Goal: Task Accomplishment & Management: Manage account settings

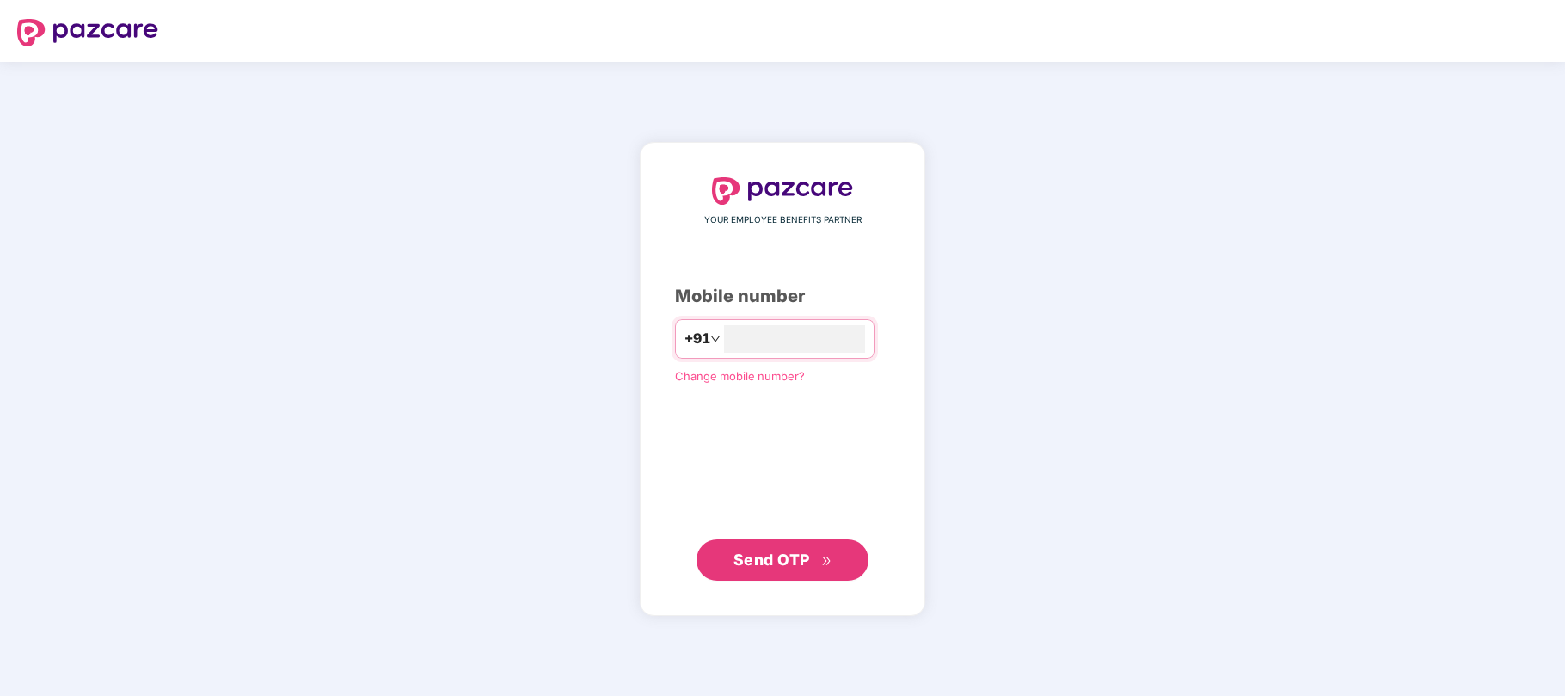
type input "**********"
click at [757, 552] on span "Send OTP" at bounding box center [771, 558] width 77 height 18
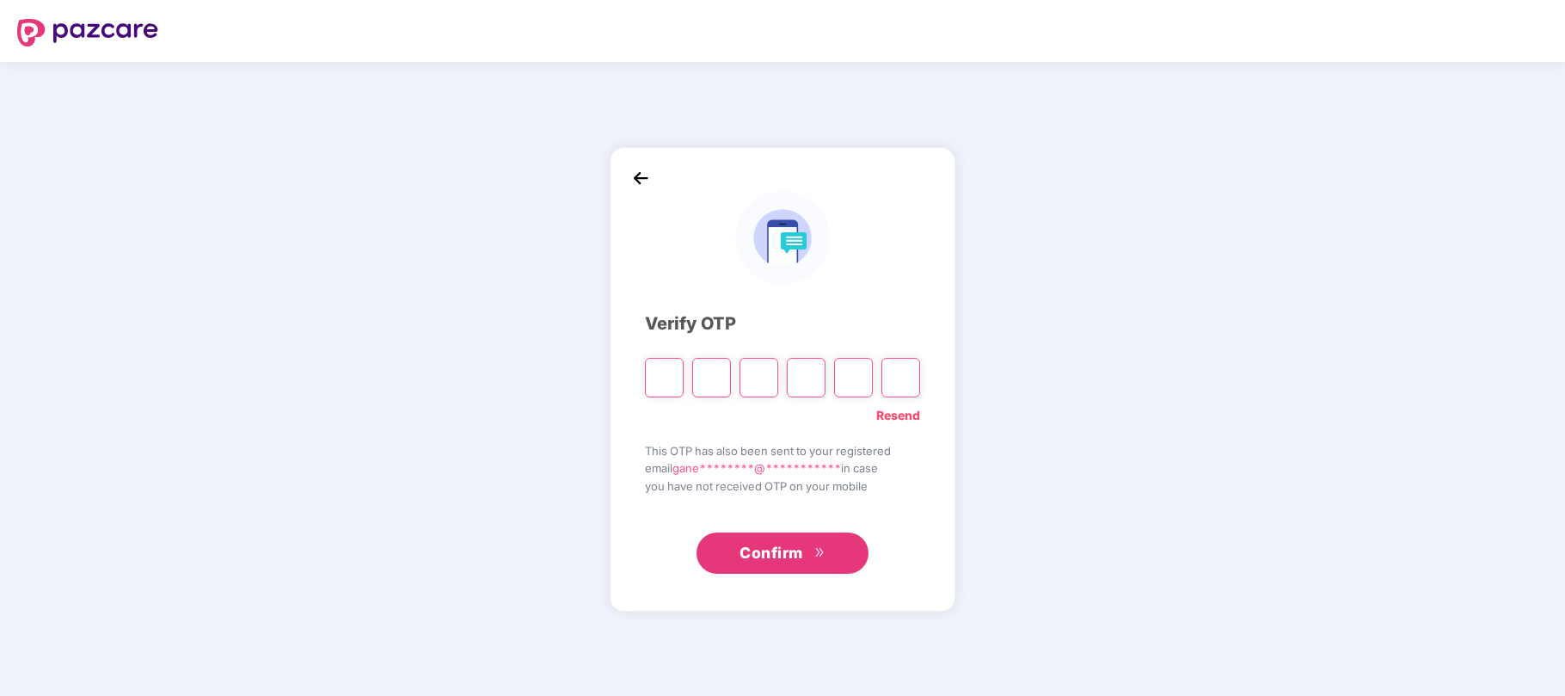
type input "*"
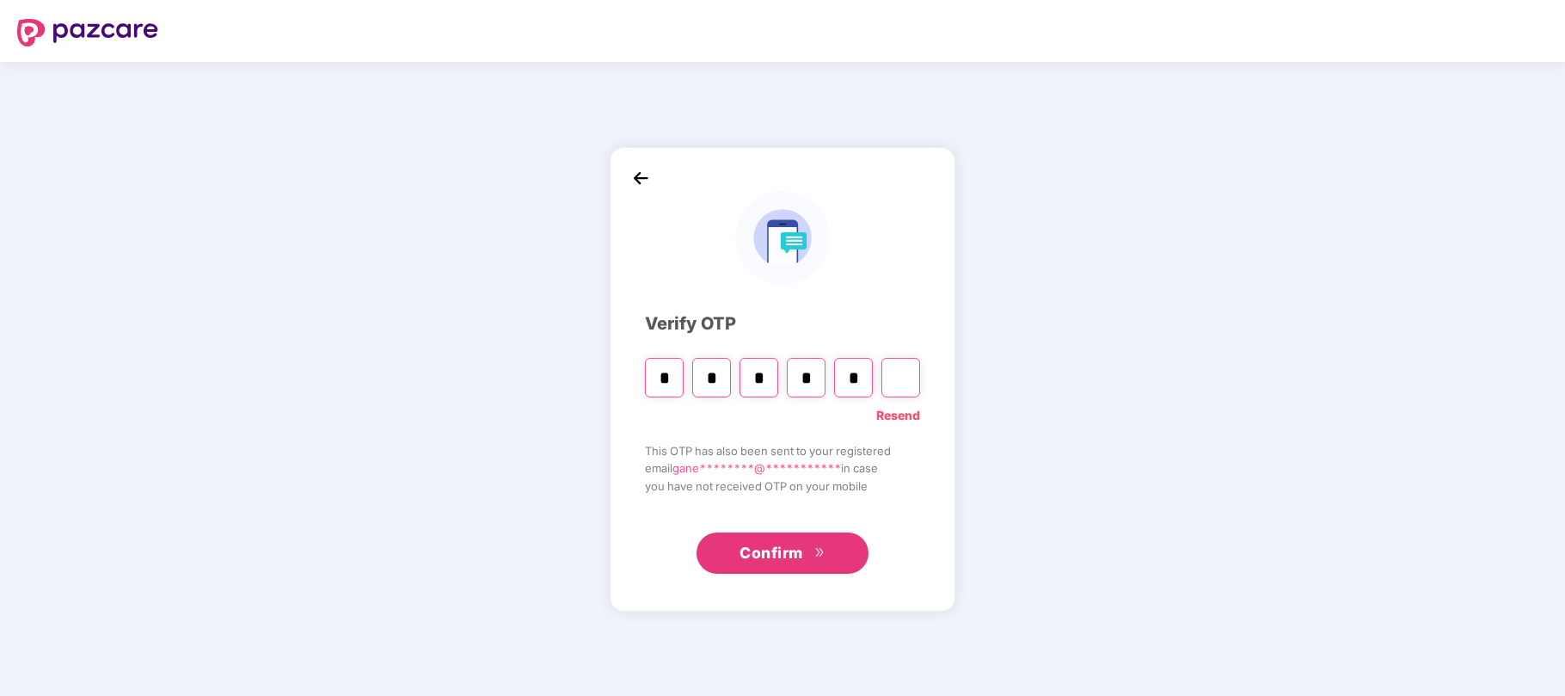
type input "*"
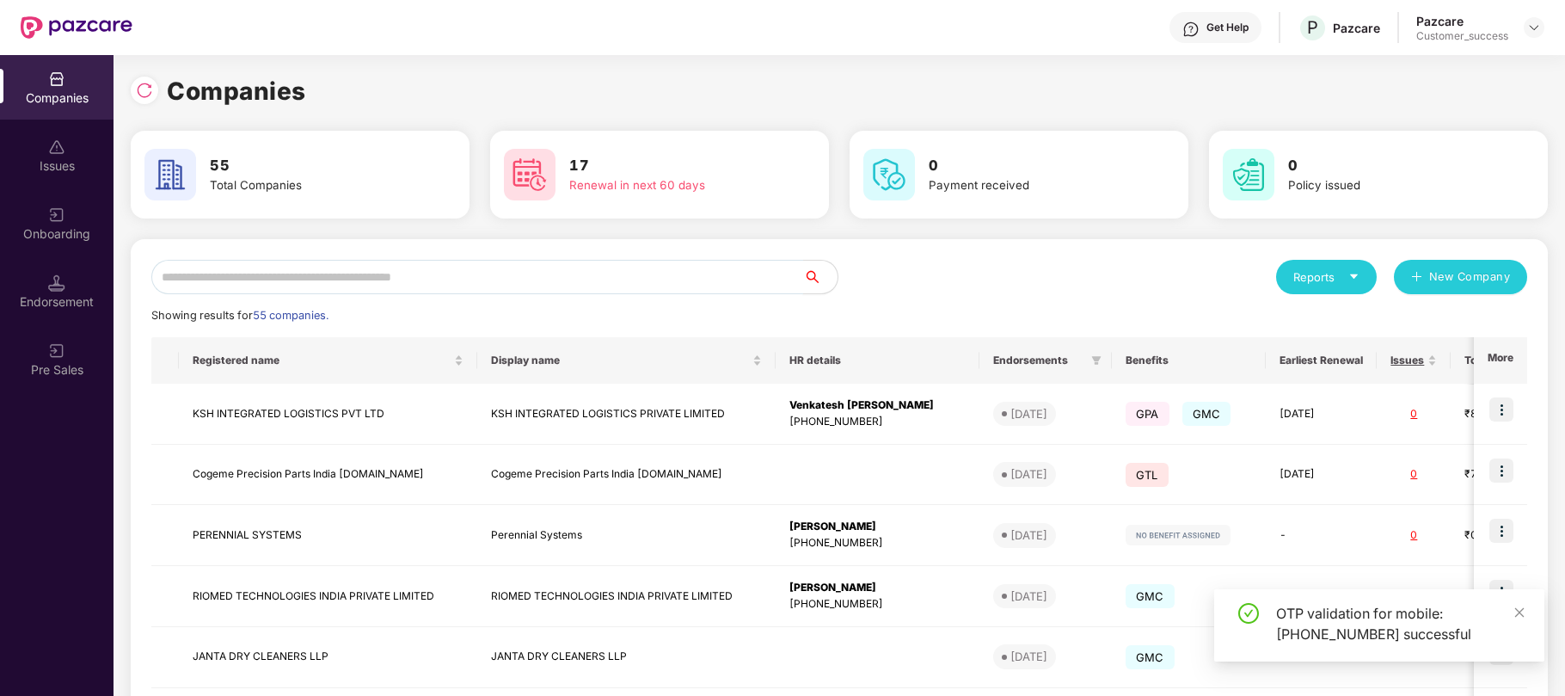
click at [521, 280] on input "text" at bounding box center [477, 277] width 652 height 34
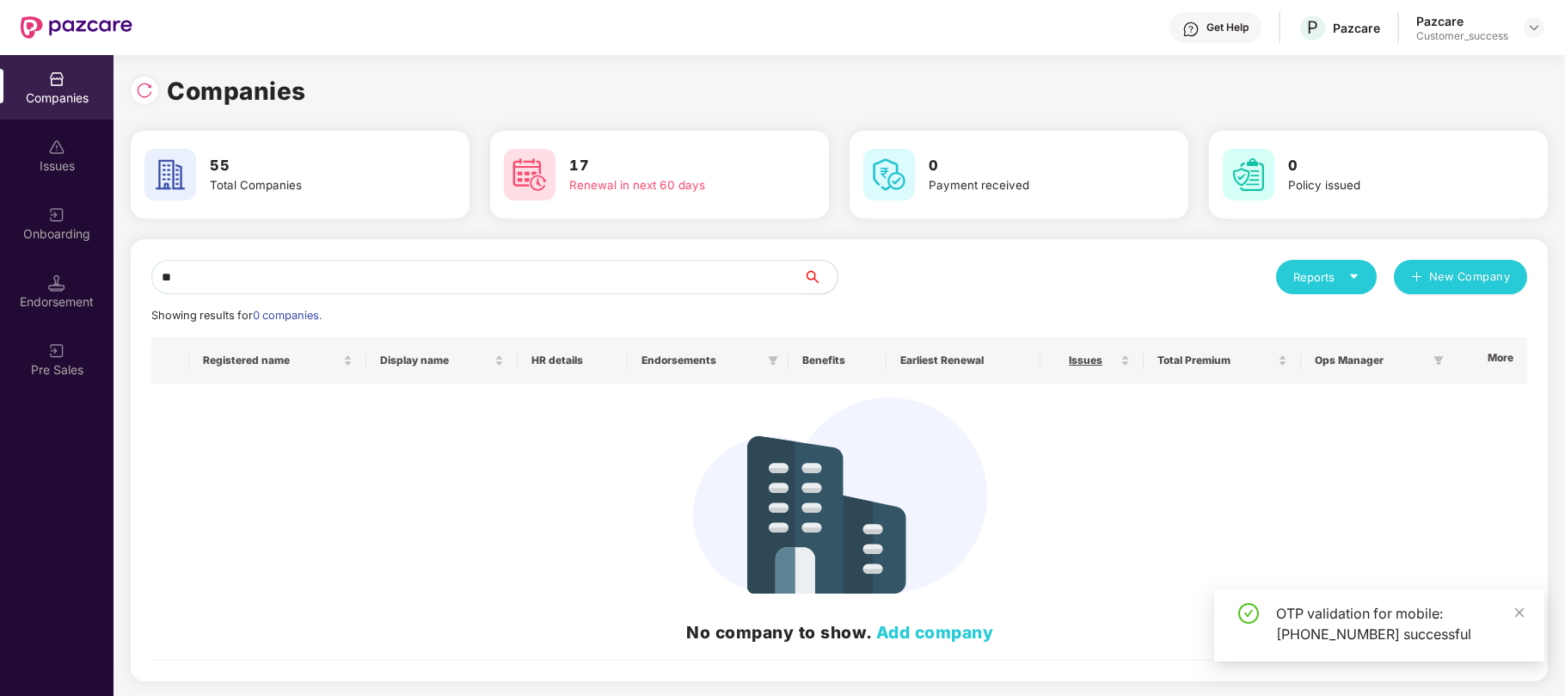
type input "*"
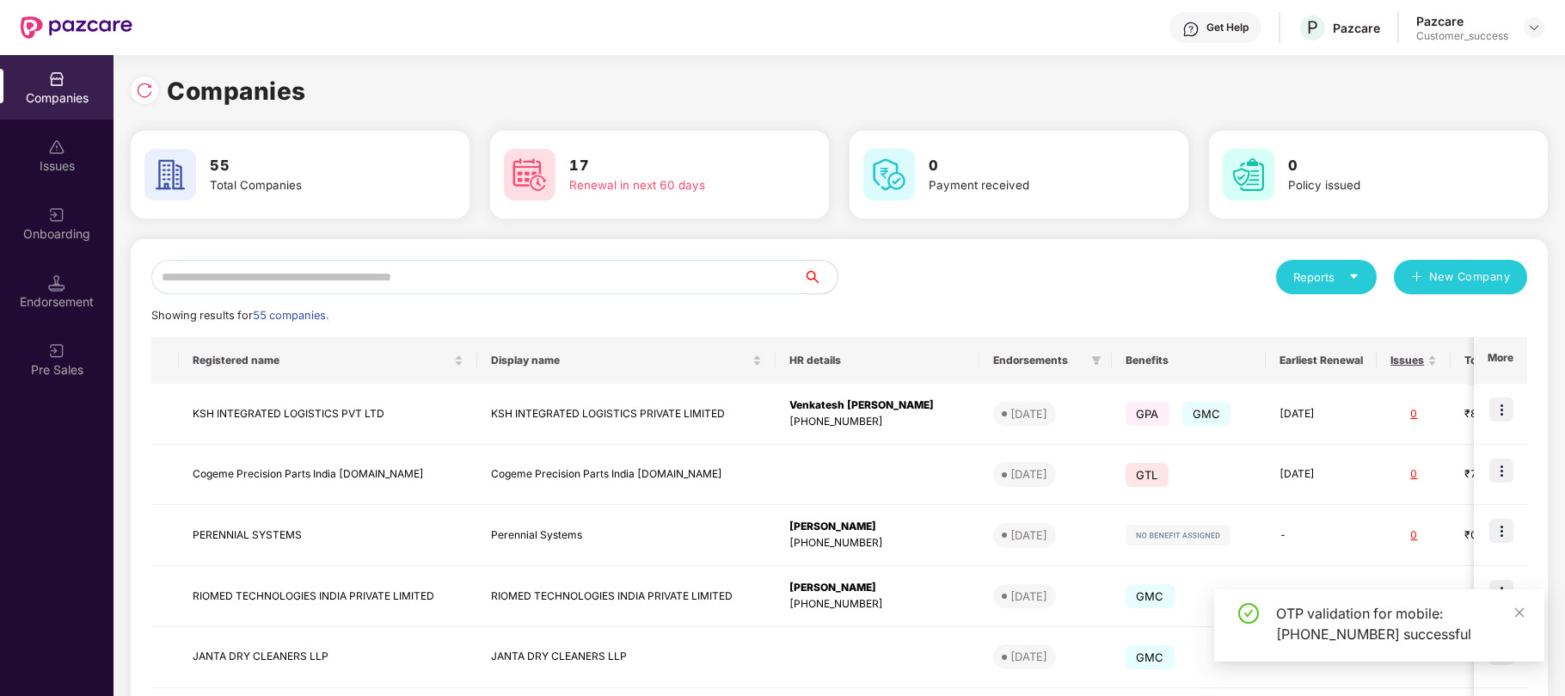
type input "*"
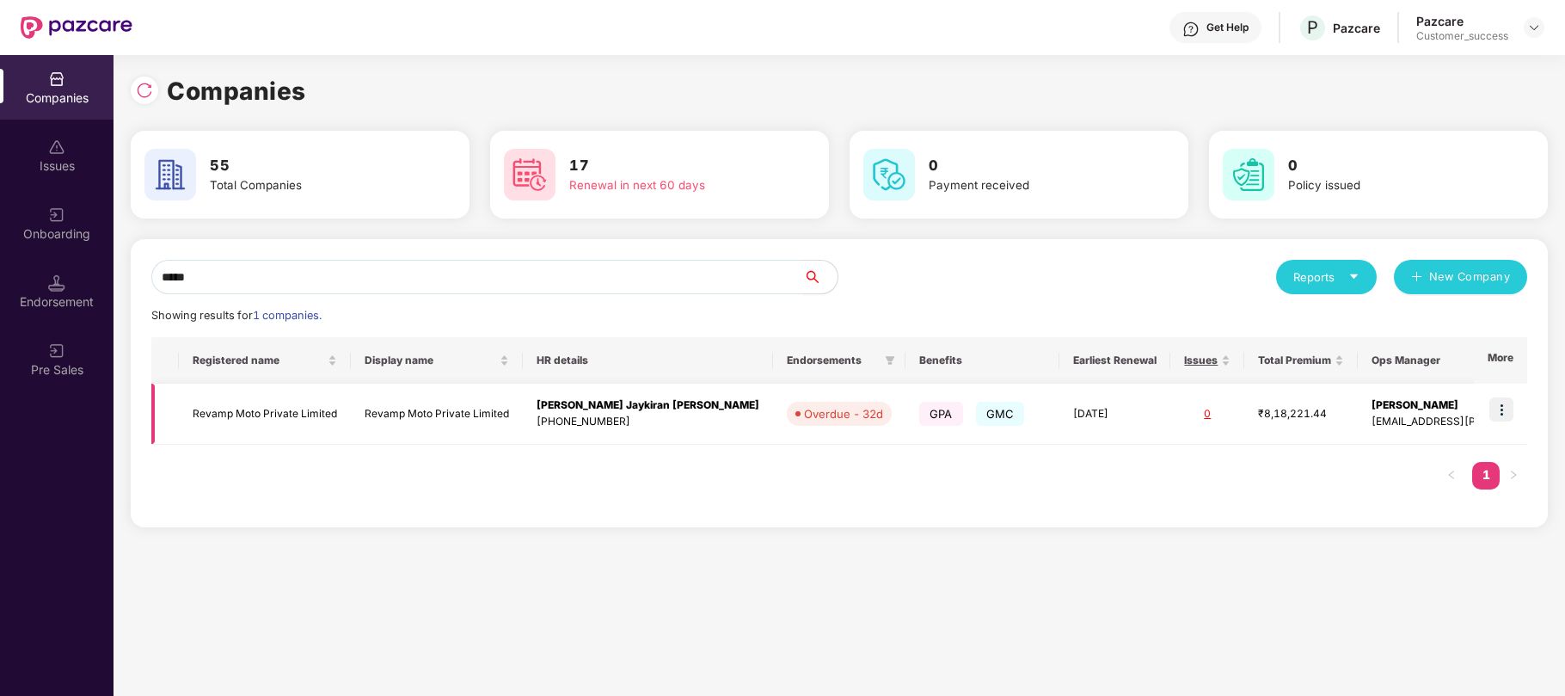
type input "*****"
click at [1510, 416] on img at bounding box center [1501, 409] width 24 height 24
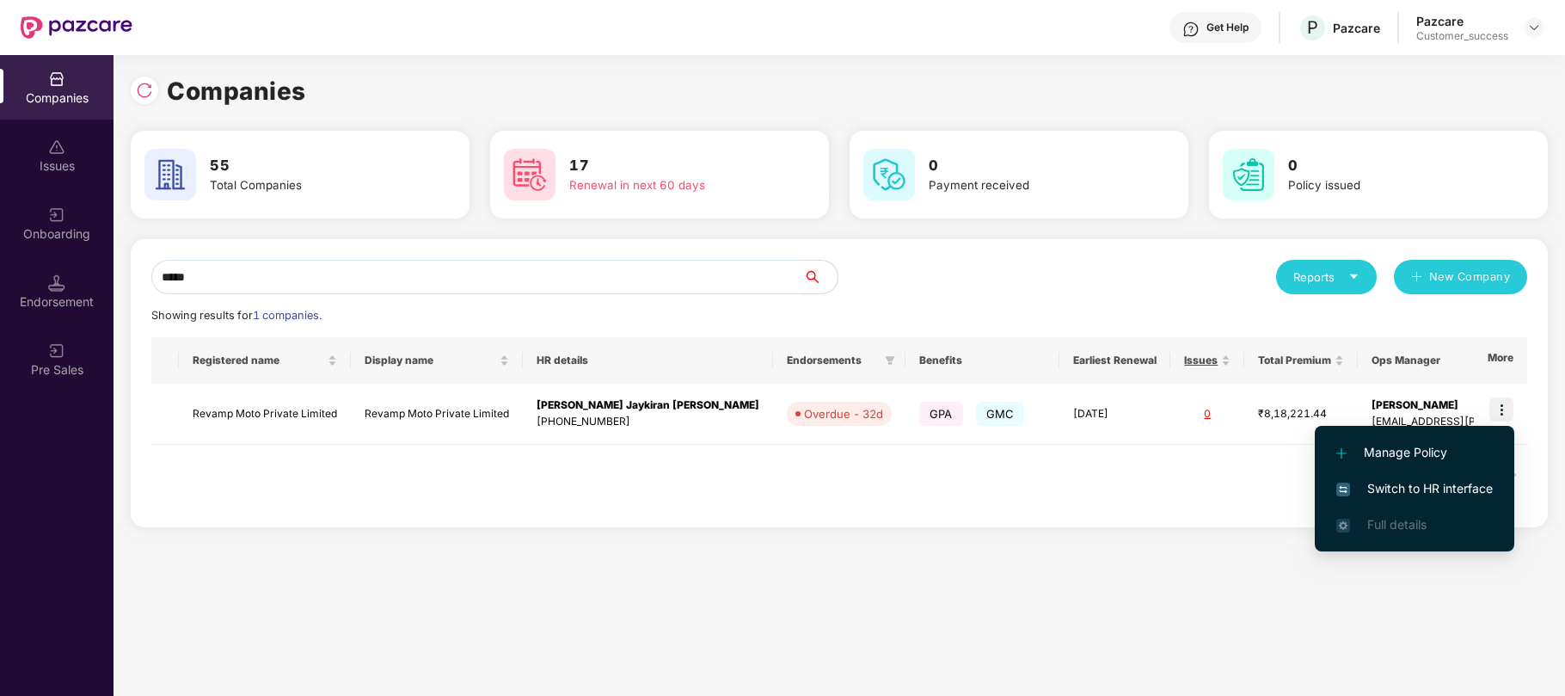
click at [1407, 483] on span "Switch to HR interface" at bounding box center [1414, 488] width 156 height 19
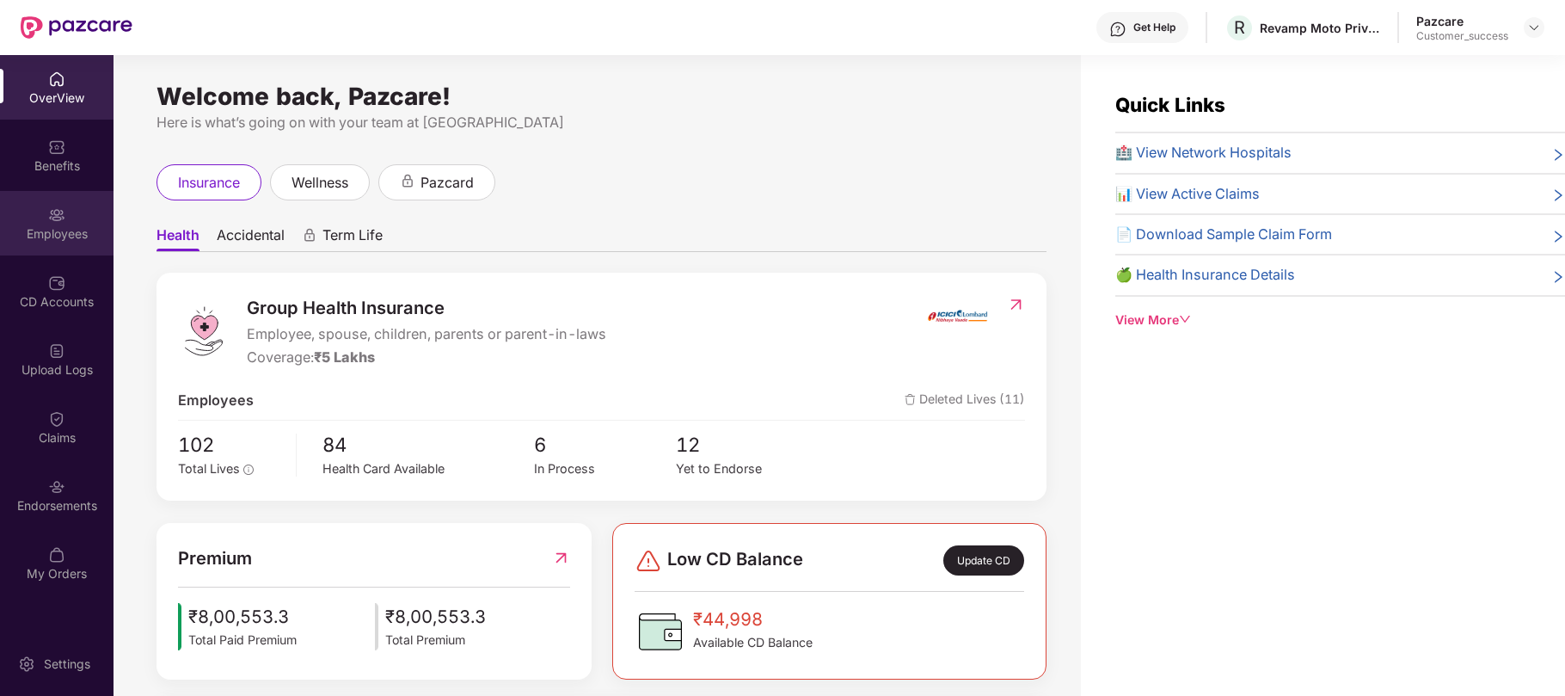
click at [50, 224] on div "Employees" at bounding box center [57, 223] width 114 height 64
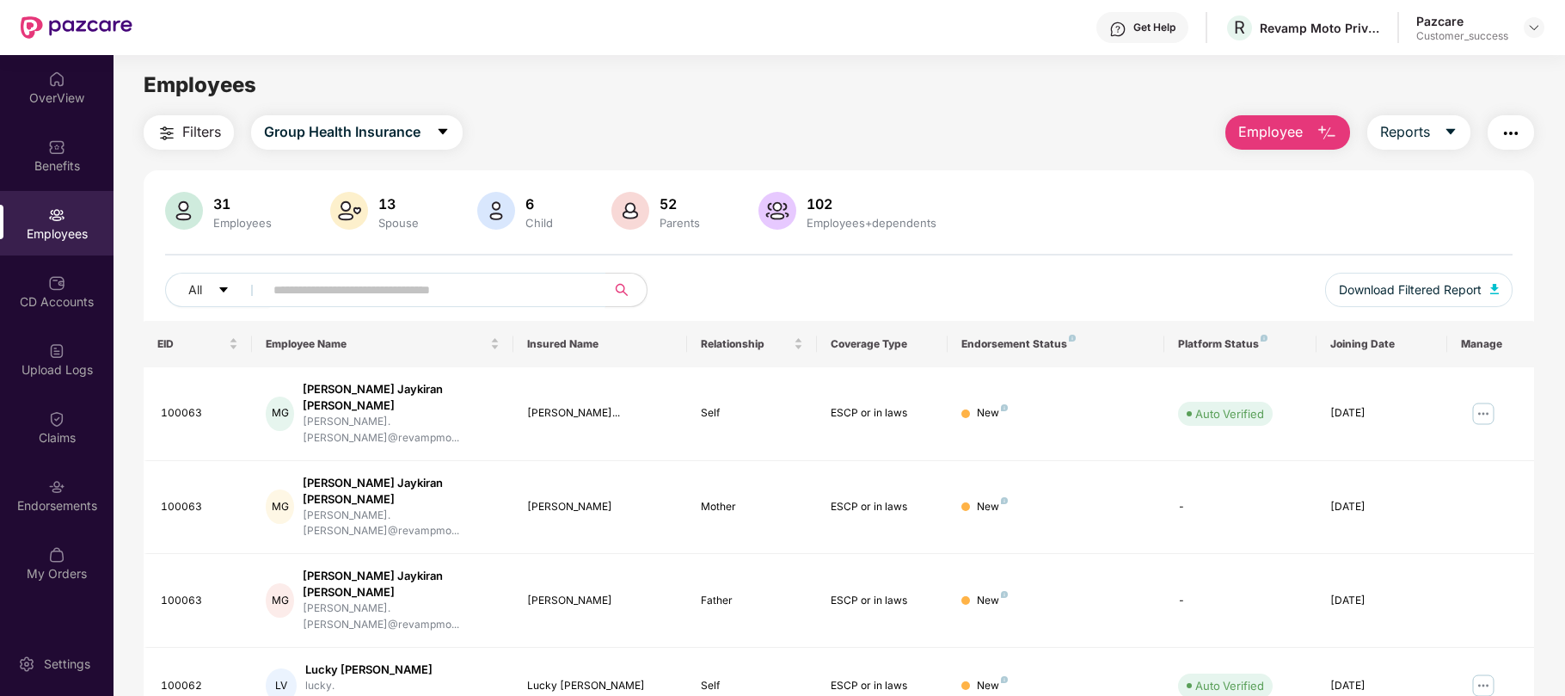
click at [293, 297] on input "text" at bounding box center [427, 290] width 309 height 26
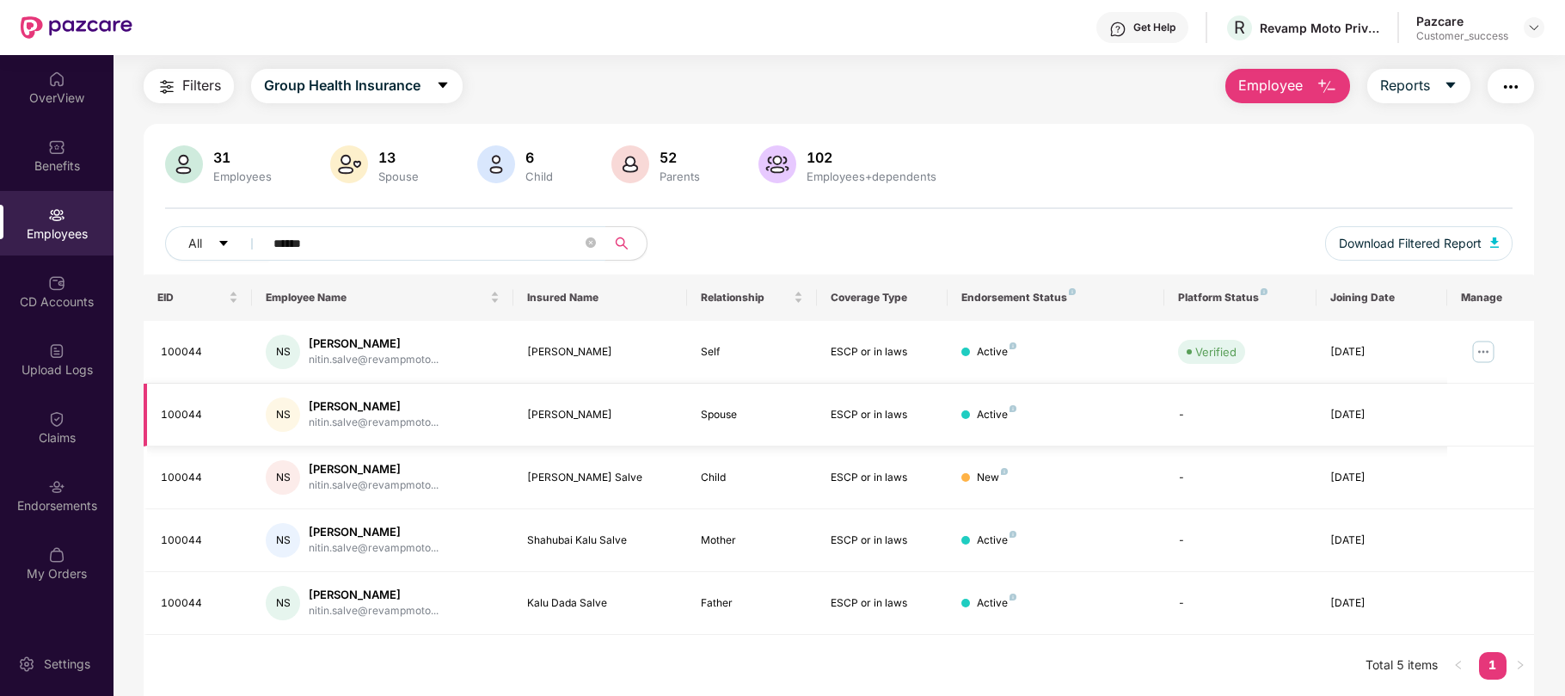
scroll to position [49, 0]
type input "******"
click at [1474, 347] on img at bounding box center [1484, 349] width 28 height 28
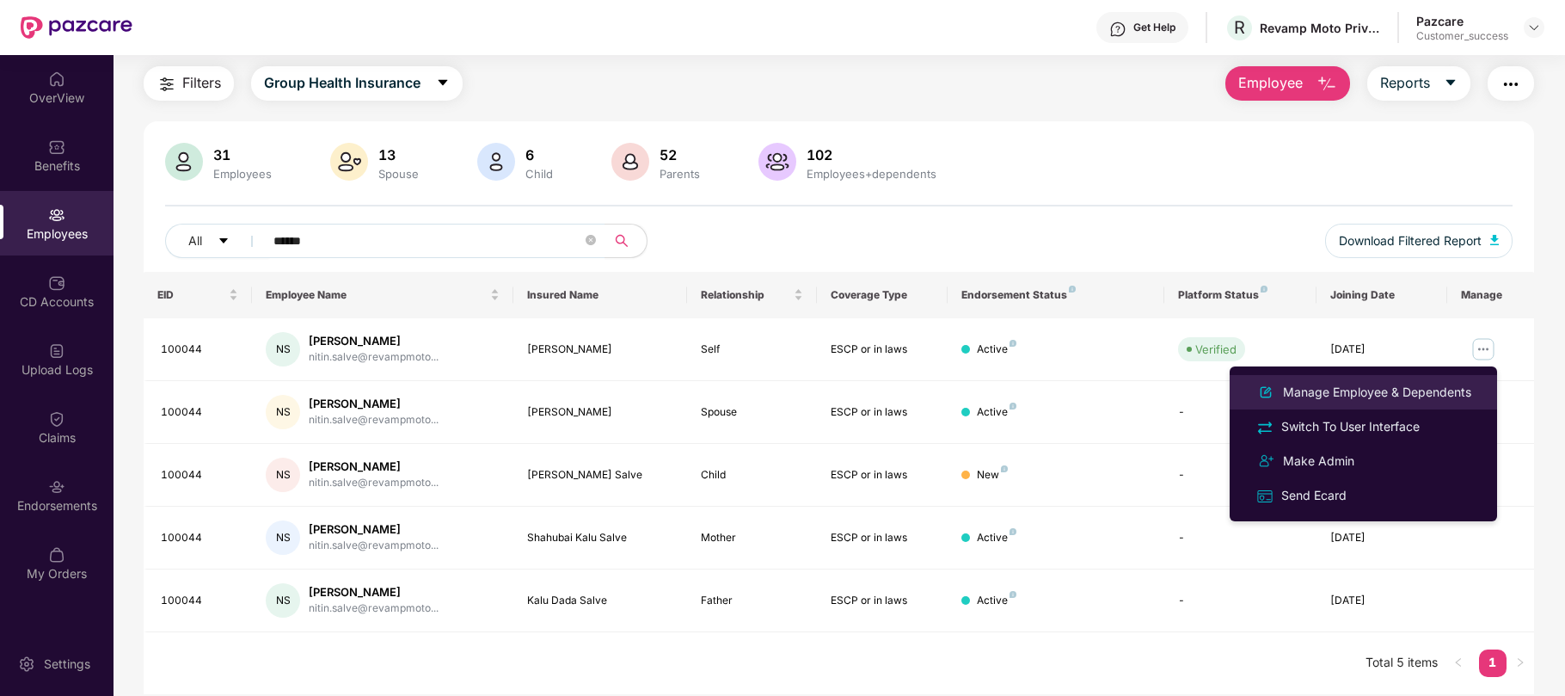
click at [1365, 400] on div "Manage Employee & Dependents" at bounding box center [1377, 392] width 195 height 19
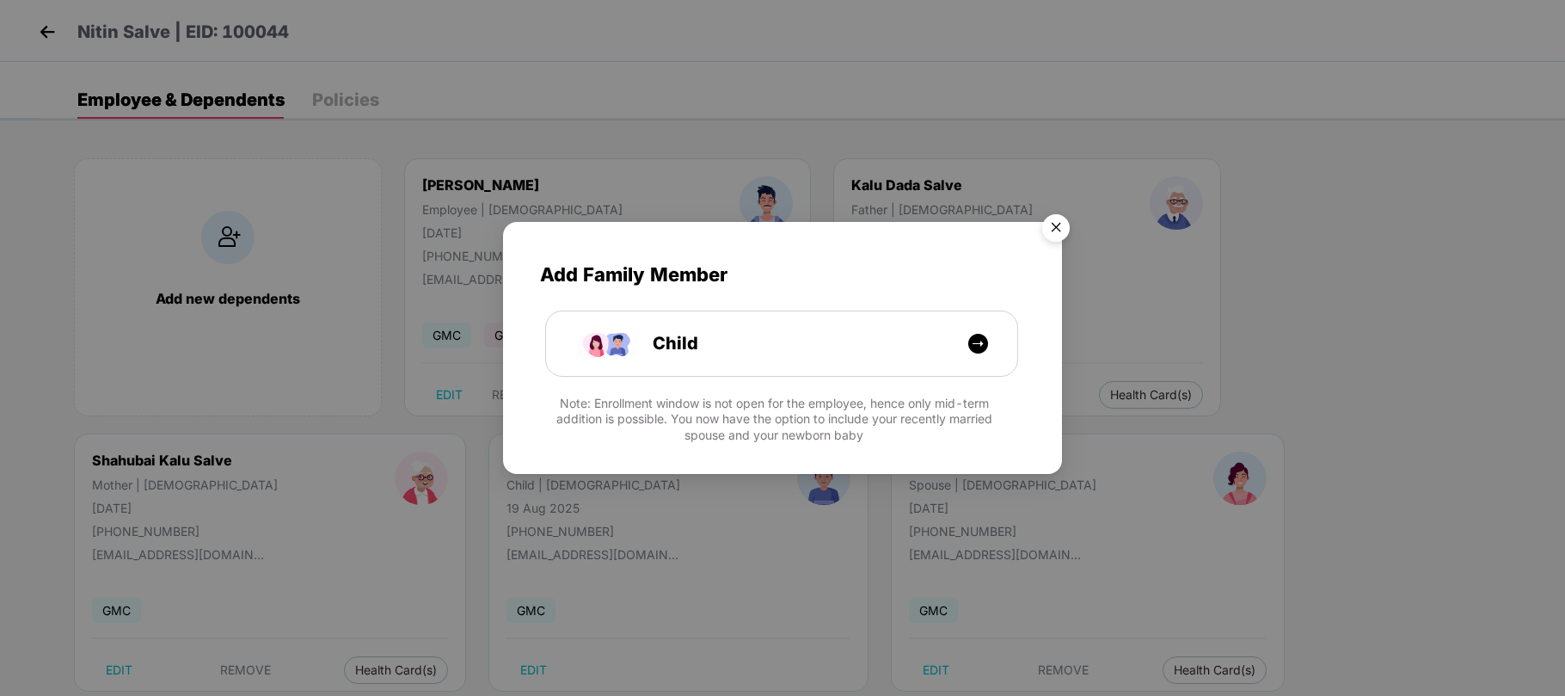
click at [1059, 227] on img "Close" at bounding box center [1056, 230] width 48 height 48
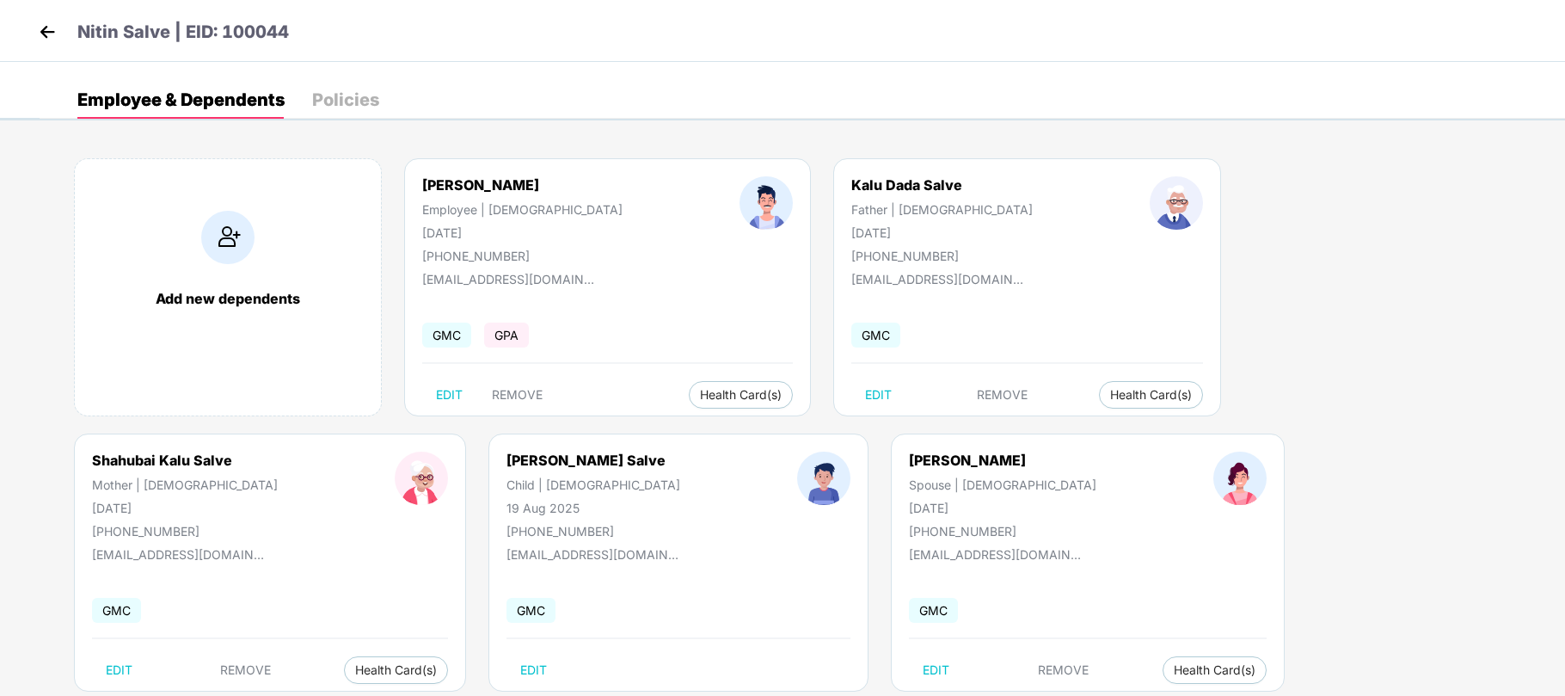
click at [275, 33] on p "Nitin Salve | EID: 100044" at bounding box center [183, 32] width 212 height 27
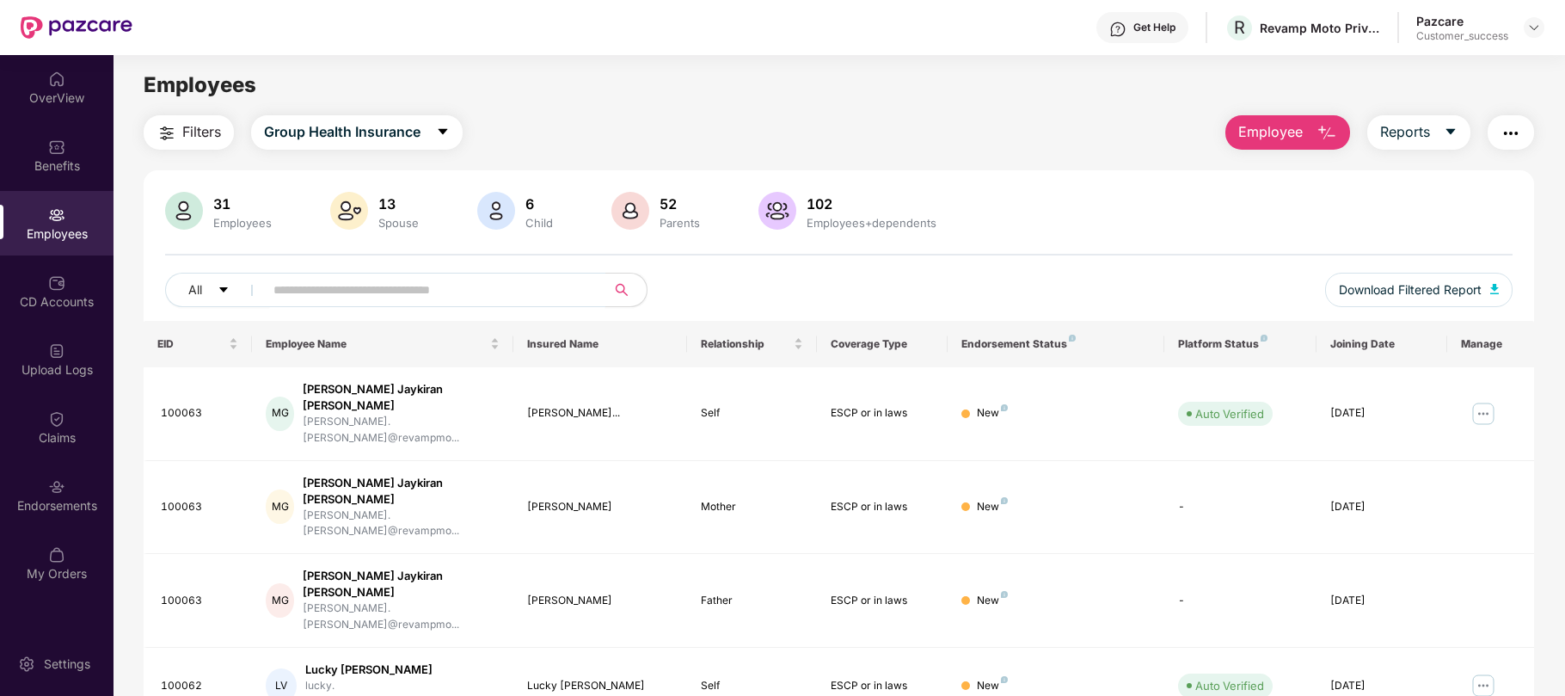
click at [304, 293] on input "text" at bounding box center [427, 290] width 309 height 26
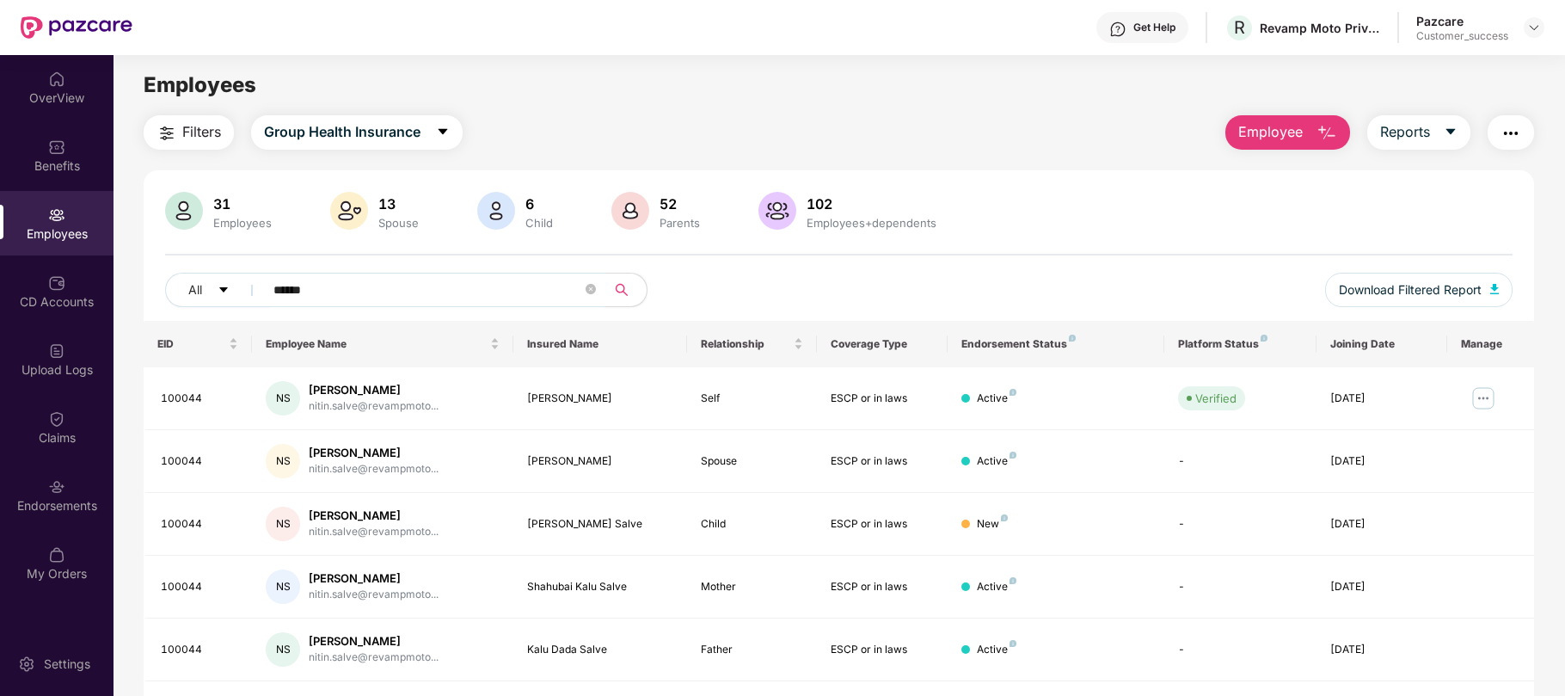
click at [304, 293] on input "******" at bounding box center [427, 290] width 309 height 26
type input "******"
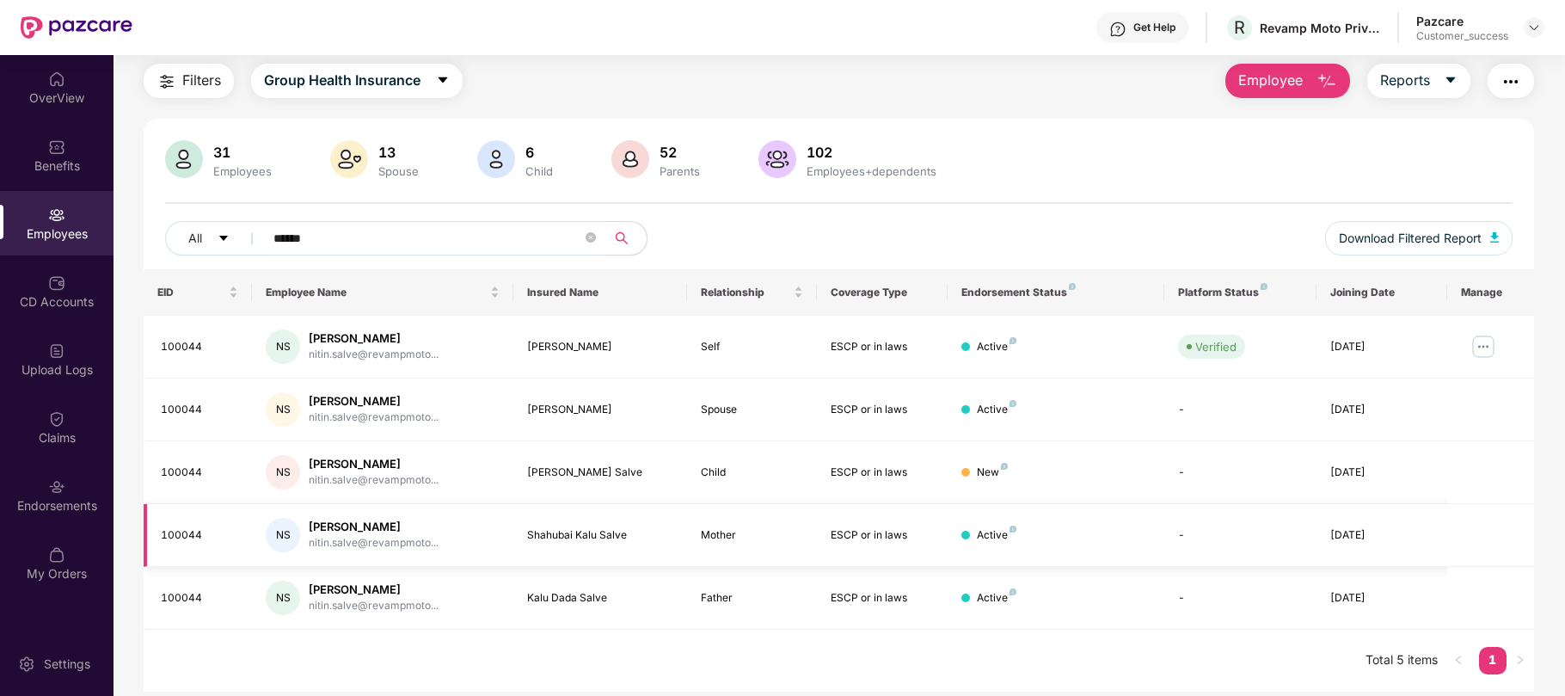
scroll to position [53, 0]
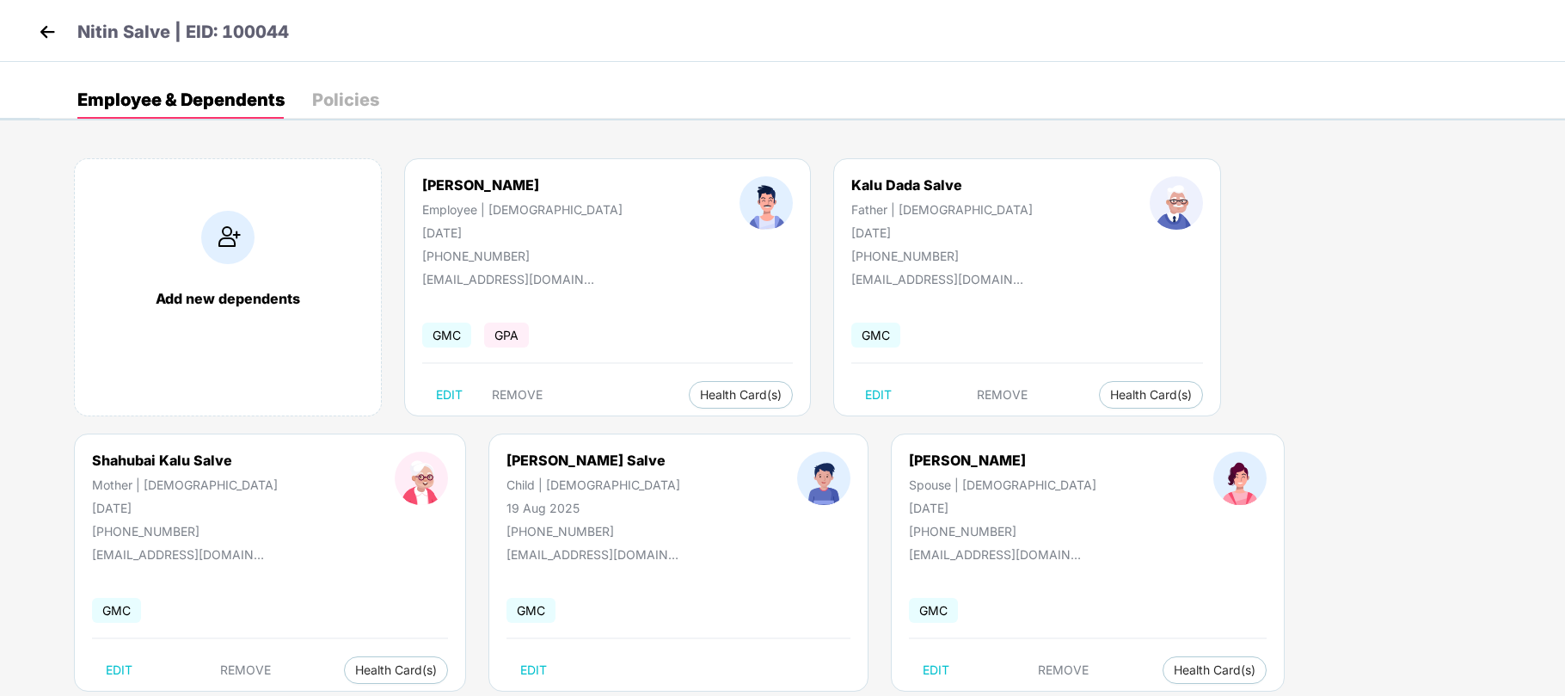
click at [45, 38] on img at bounding box center [47, 32] width 26 height 26
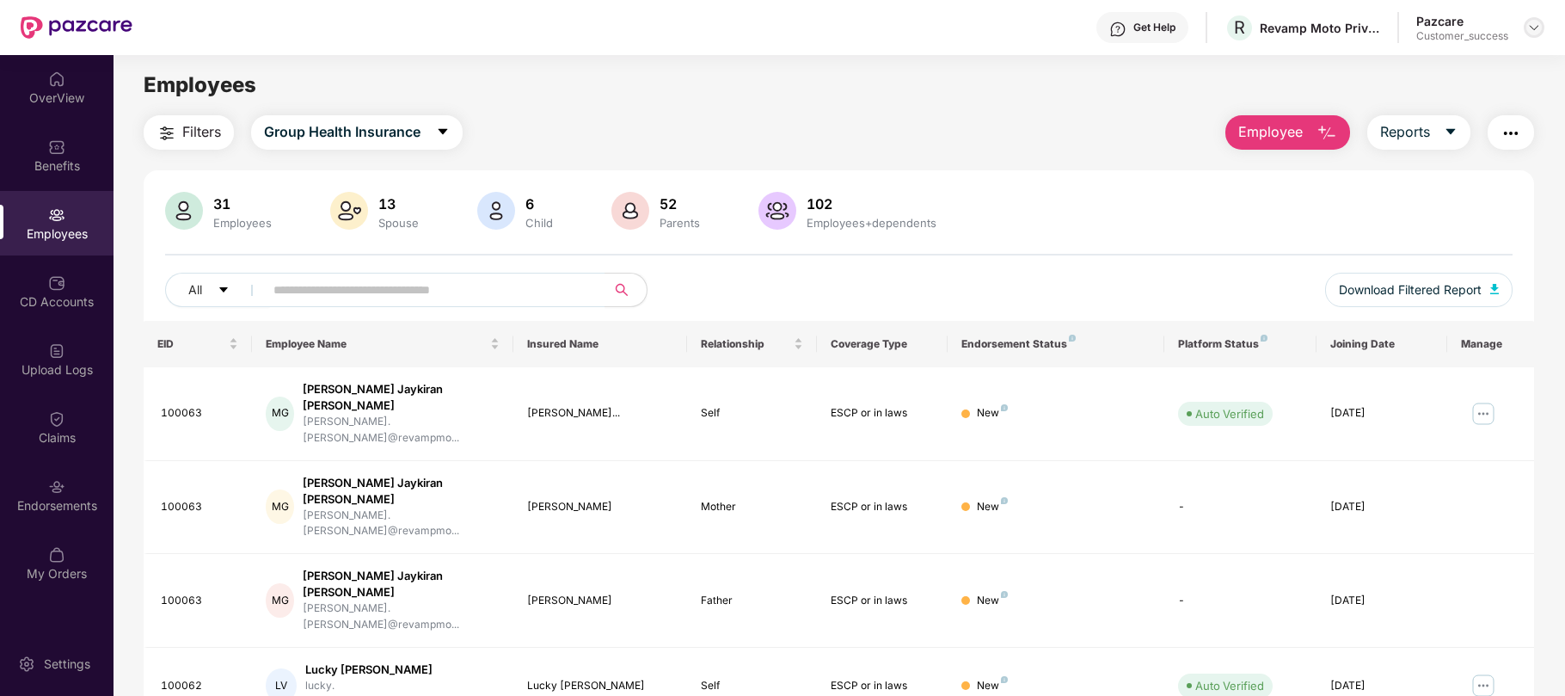
click at [1537, 32] on img at bounding box center [1534, 28] width 14 height 14
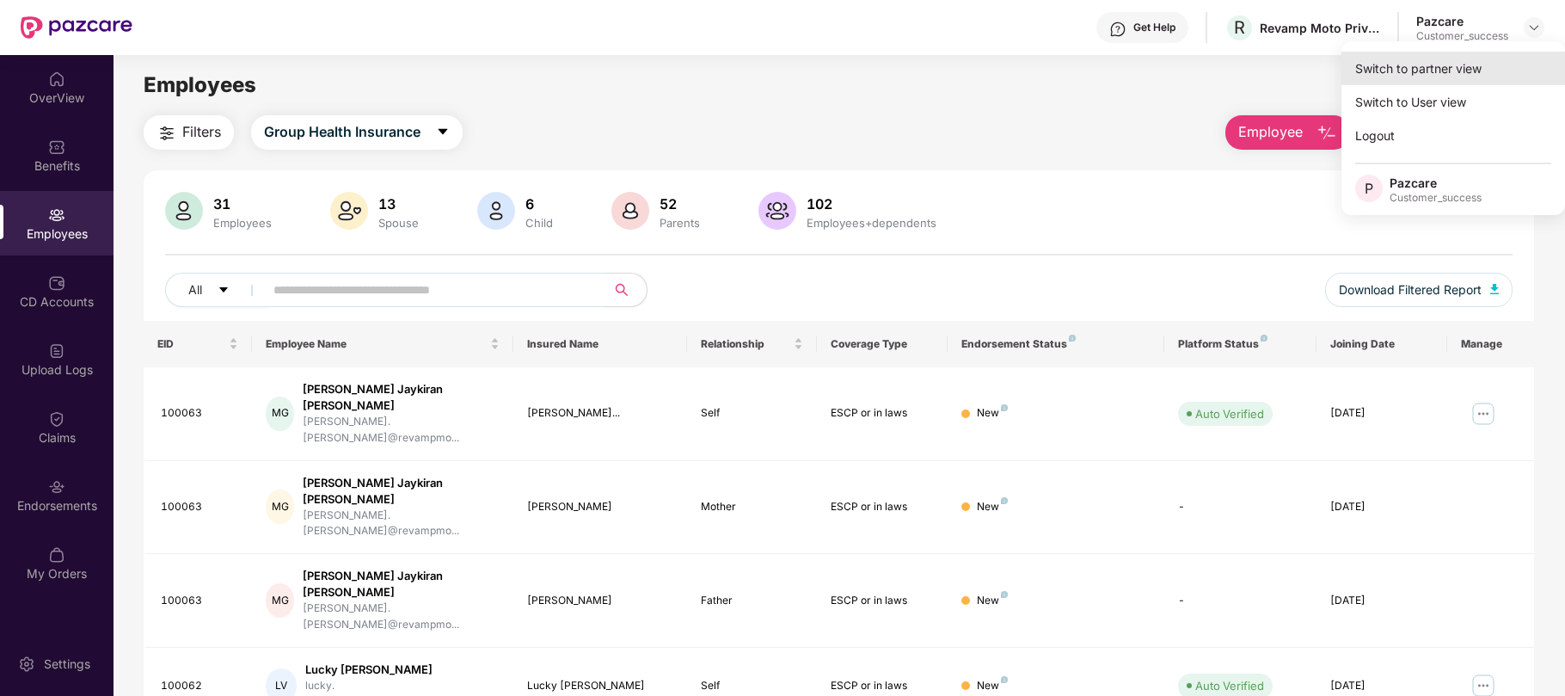
click at [1435, 67] on div "Switch to partner view" at bounding box center [1453, 69] width 224 height 34
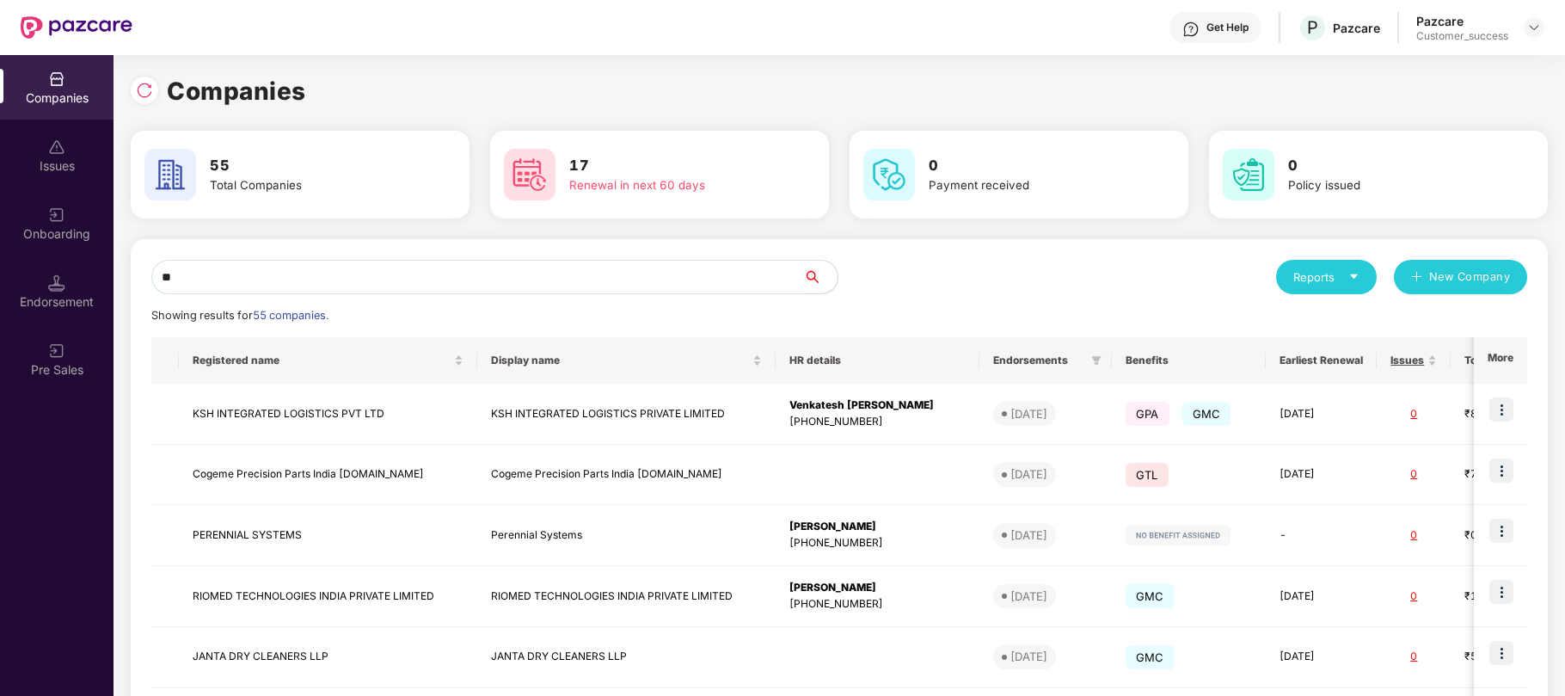
click at [600, 273] on input "**" at bounding box center [477, 277] width 652 height 34
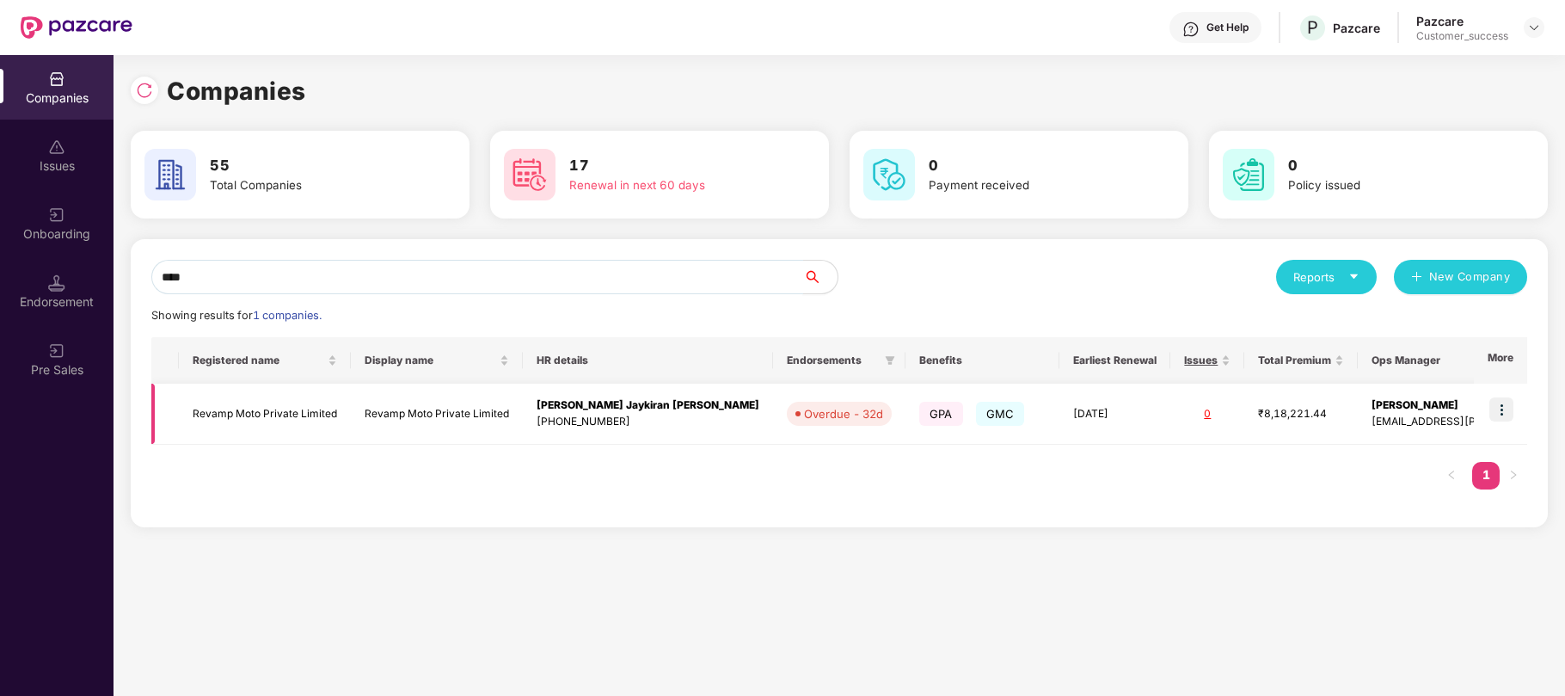
scroll to position [0, 1]
type input "****"
drag, startPoint x: 339, startPoint y: 414, endPoint x: 193, endPoint y: 414, distance: 146.2
click at [193, 414] on td "Revamp Moto Private Limited" at bounding box center [265, 414] width 172 height 61
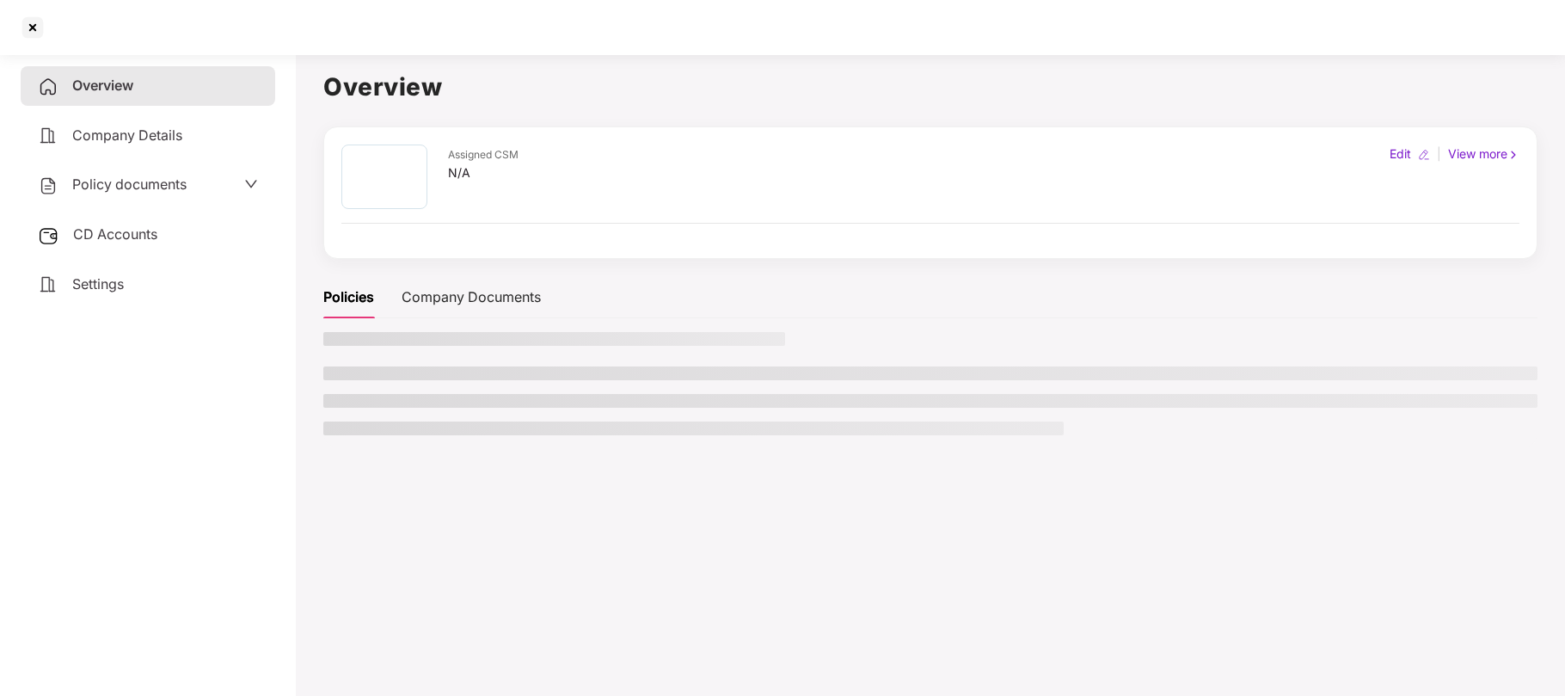
scroll to position [0, 0]
copy td "Revamp Moto Private Limited"
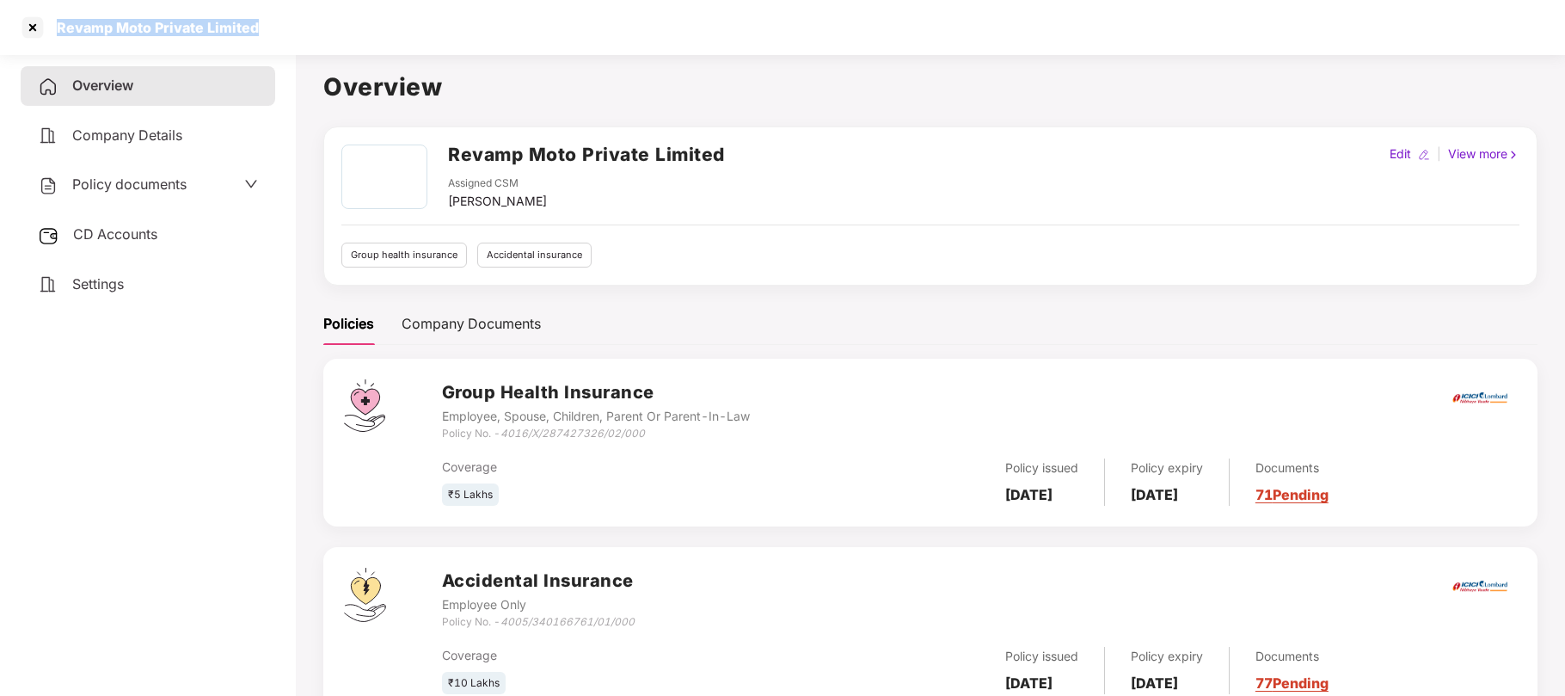
drag, startPoint x: 260, startPoint y: 34, endPoint x: 57, endPoint y: 28, distance: 203.0
click at [57, 28] on div "Revamp Moto Private Limited" at bounding box center [782, 27] width 1565 height 55
copy div "Revamp Moto Private Limited"
click at [39, 32] on div at bounding box center [33, 28] width 28 height 28
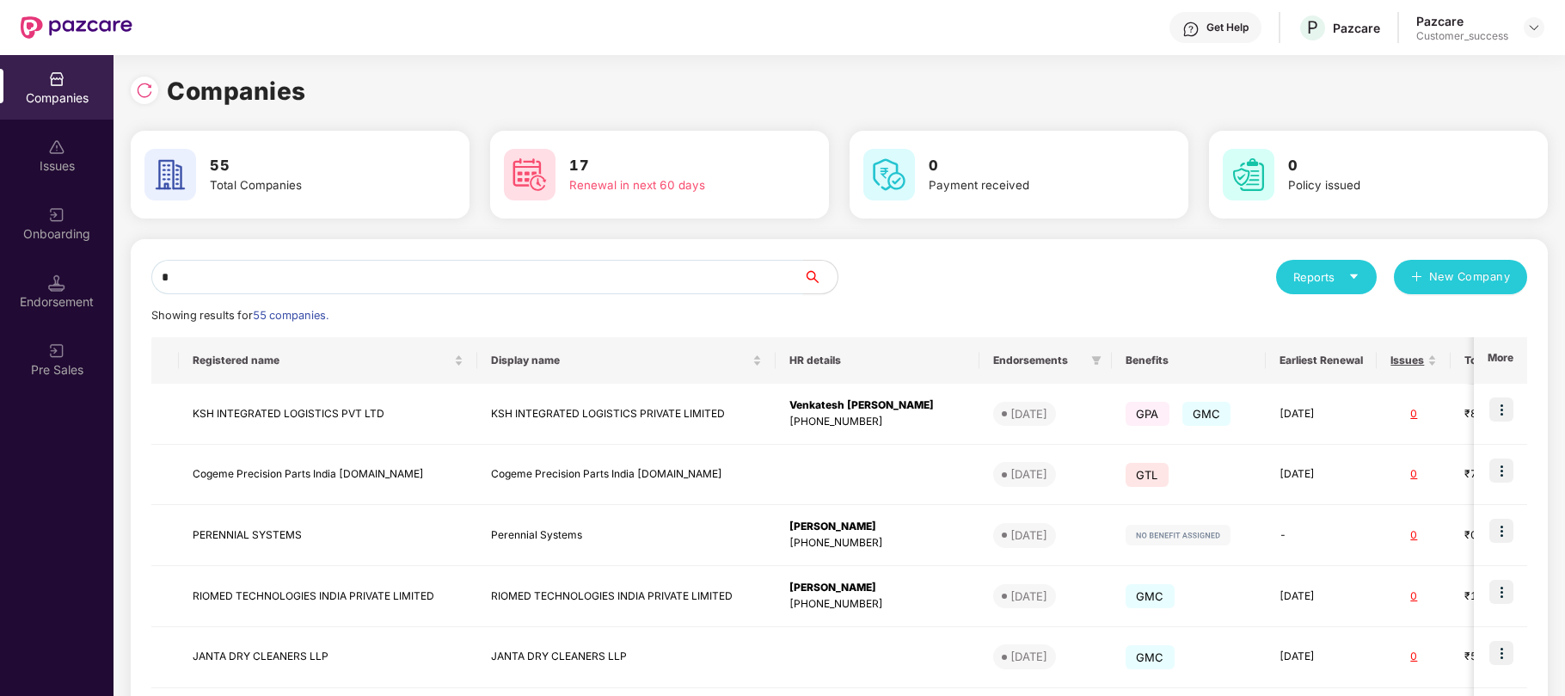
click at [550, 282] on input "*" at bounding box center [477, 277] width 652 height 34
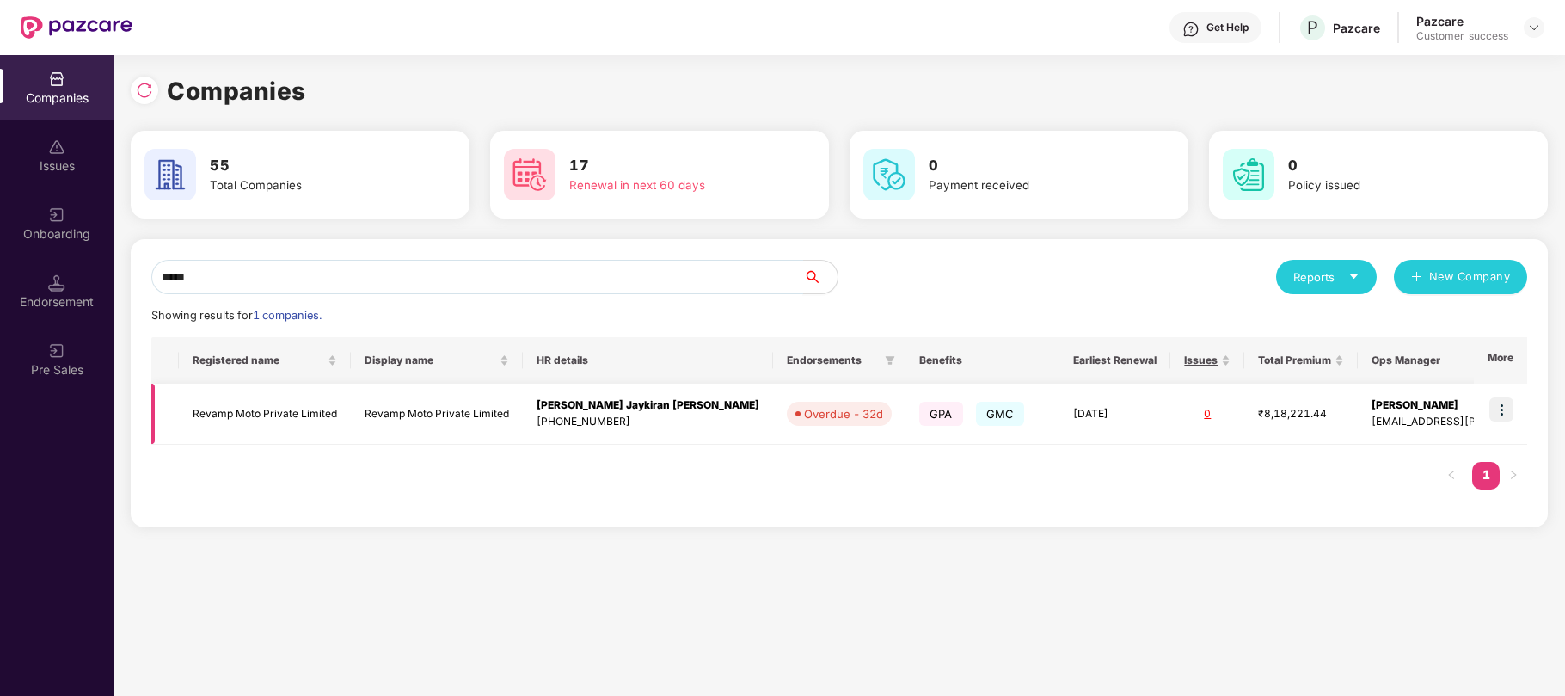
type input "*****"
click at [1501, 417] on img at bounding box center [1501, 409] width 24 height 24
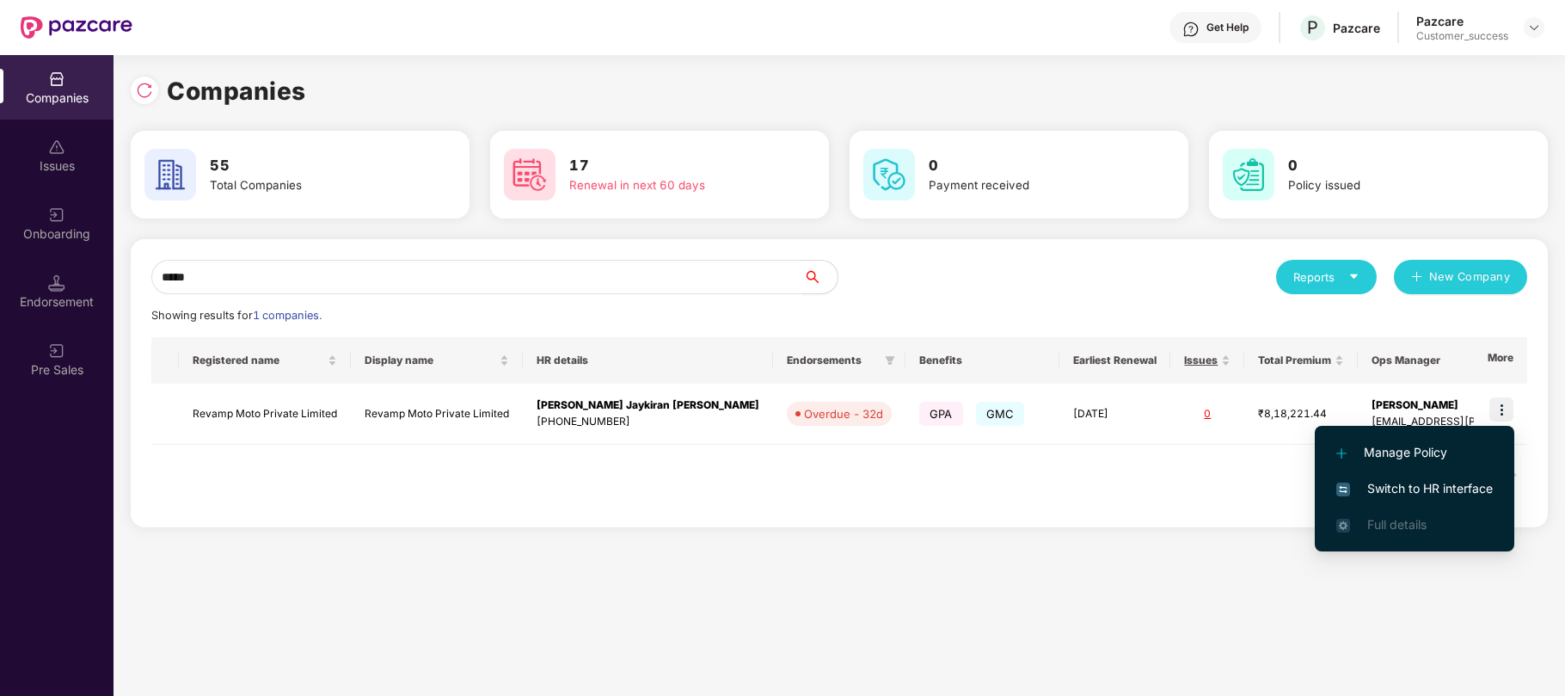
click at [1398, 479] on span "Switch to HR interface" at bounding box center [1414, 488] width 156 height 19
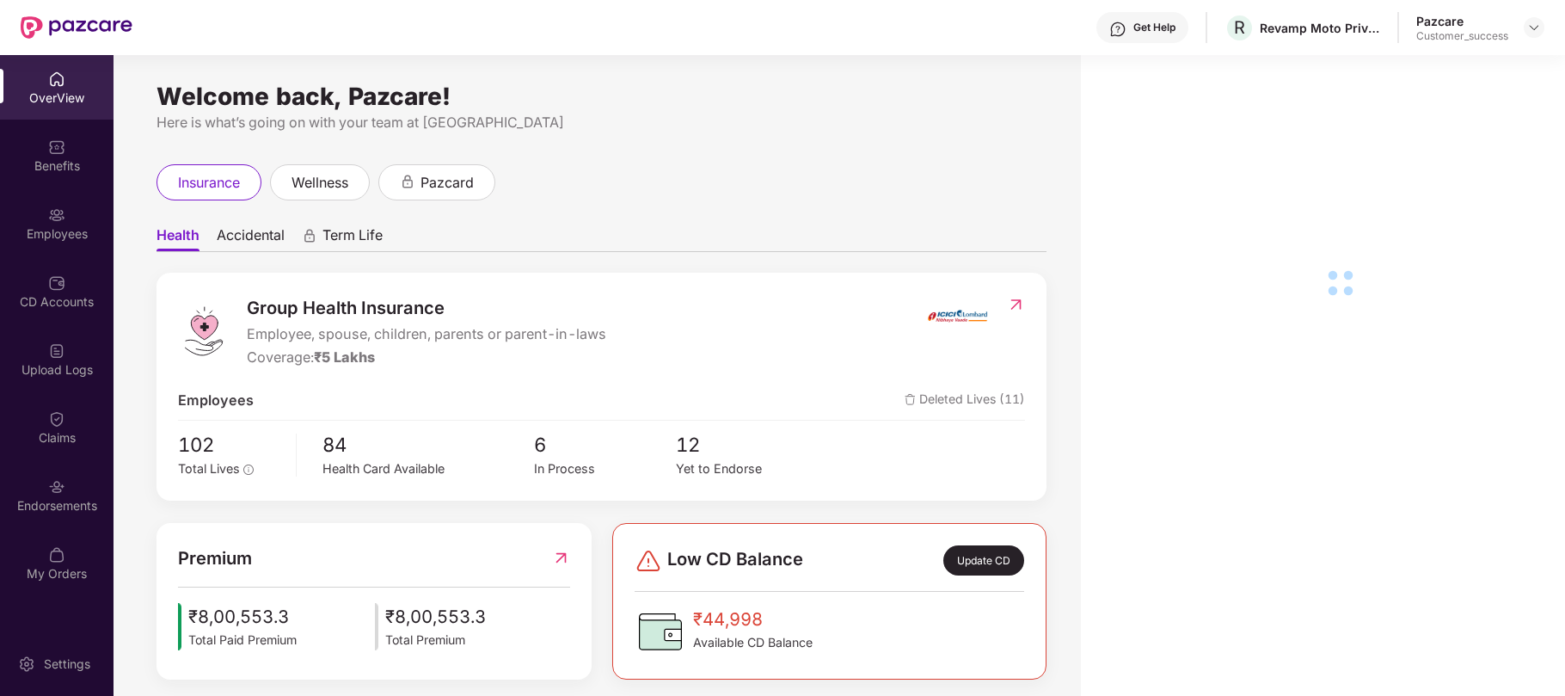
click at [43, 234] on div "Employees" at bounding box center [57, 233] width 114 height 17
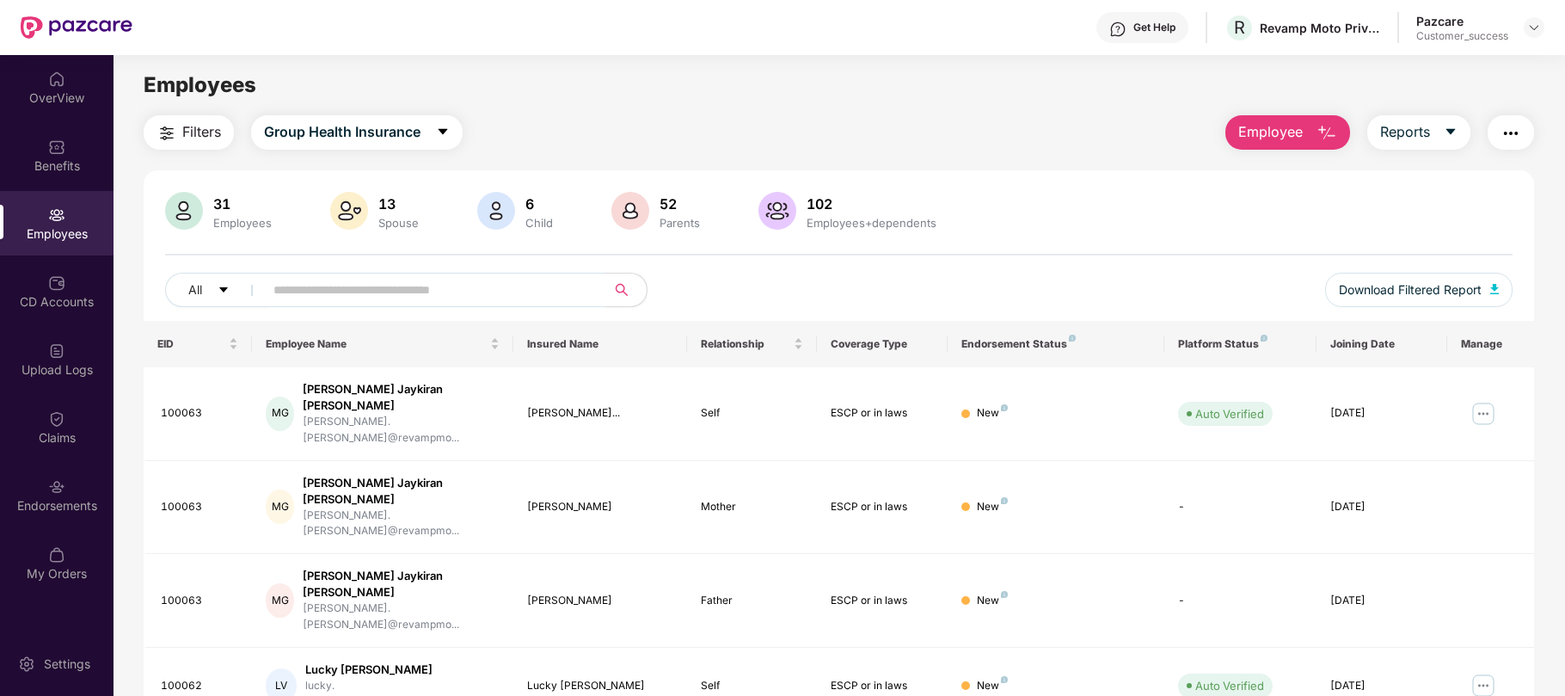
click at [342, 293] on input "text" at bounding box center [427, 290] width 309 height 26
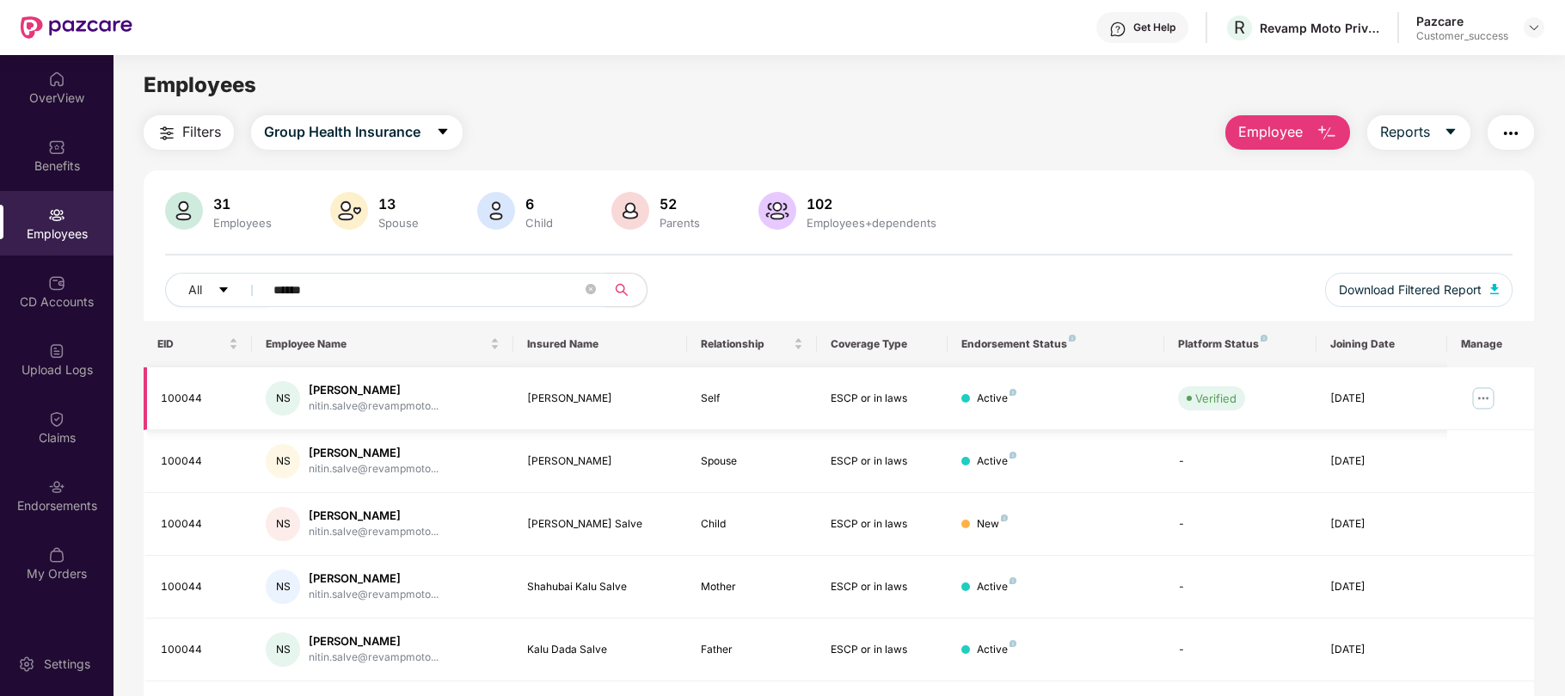
type input "******"
click at [1476, 390] on img at bounding box center [1484, 398] width 28 height 28
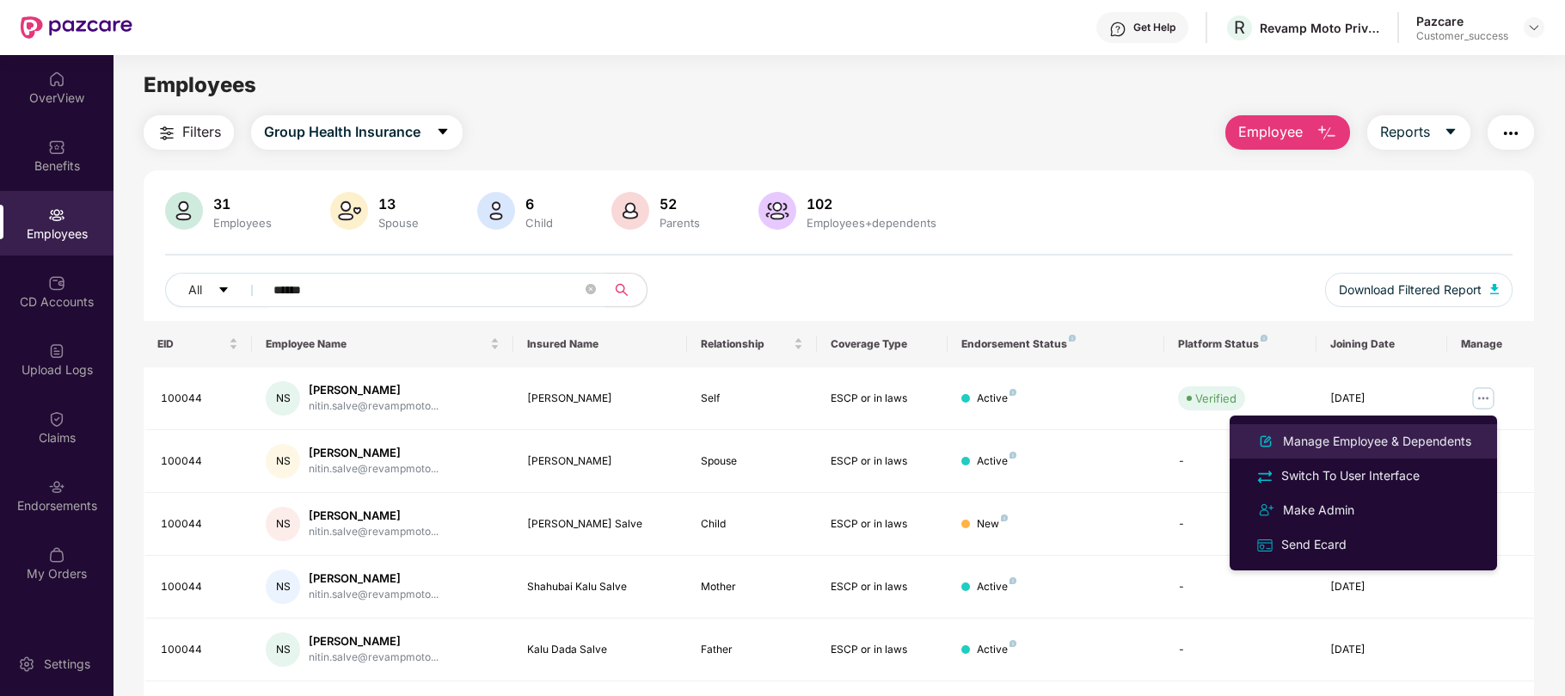
click at [1295, 439] on div "Manage Employee & Dependents" at bounding box center [1377, 441] width 195 height 19
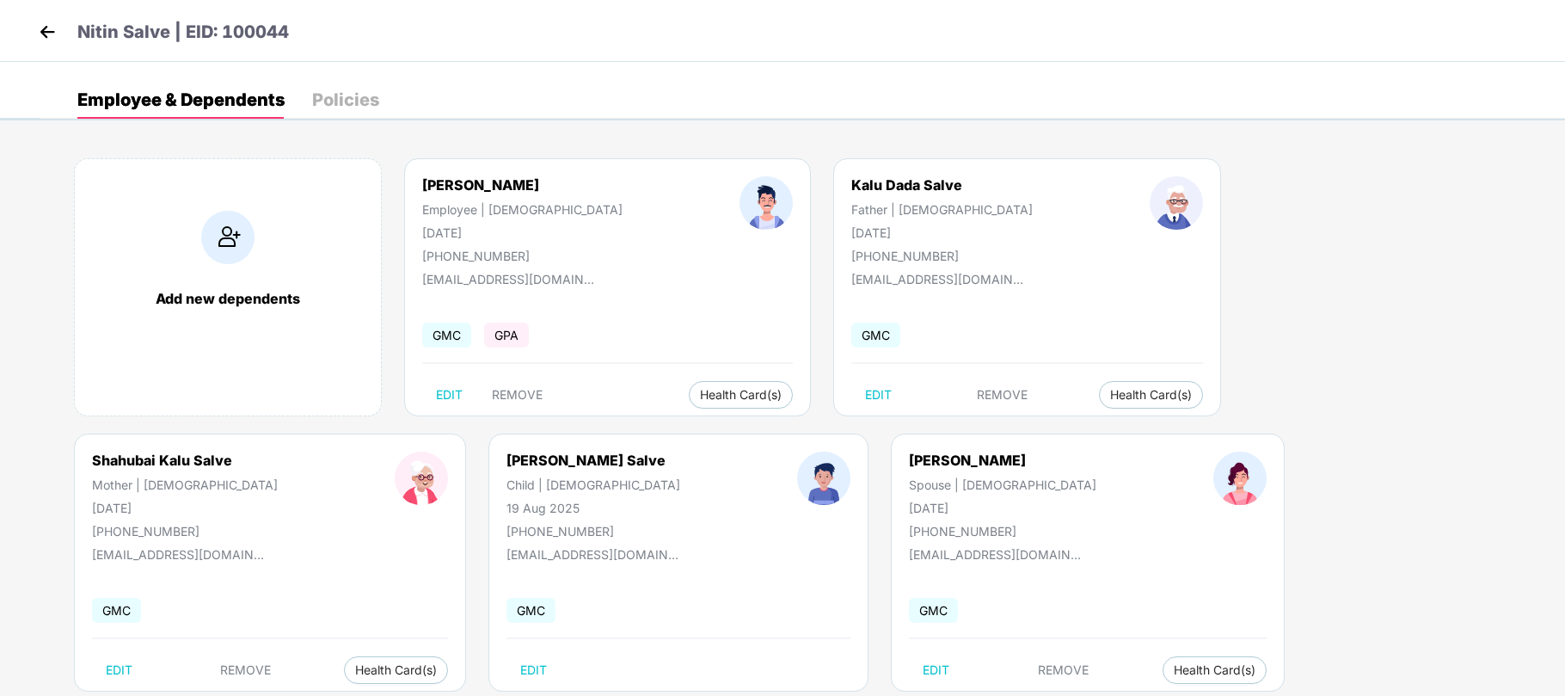
scroll to position [39, 0]
